Goal: Find specific page/section: Find specific page/section

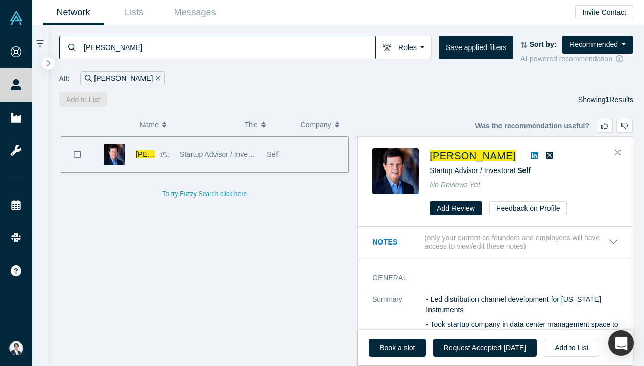
click at [141, 41] on input "[PERSON_NAME]" at bounding box center [229, 47] width 293 height 24
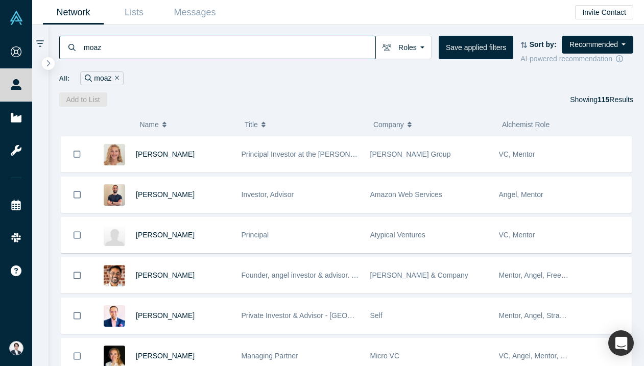
type input "moaz"
